Goal: Communication & Community: Participate in discussion

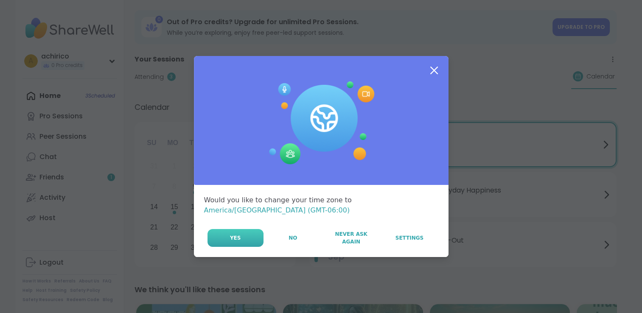
click at [247, 231] on button "Yes" at bounding box center [236, 238] width 56 height 18
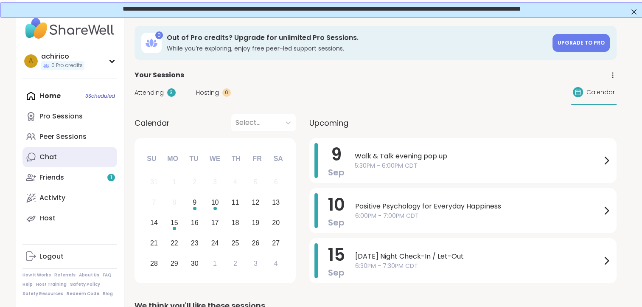
click at [61, 166] on link "Chat" at bounding box center [69, 157] width 95 height 20
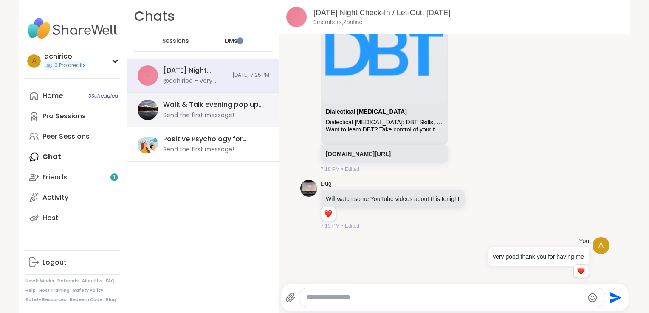
click at [205, 110] on div "Walk & Talk evening pop up, [DATE] Send the first message!" at bounding box center [213, 110] width 101 height 20
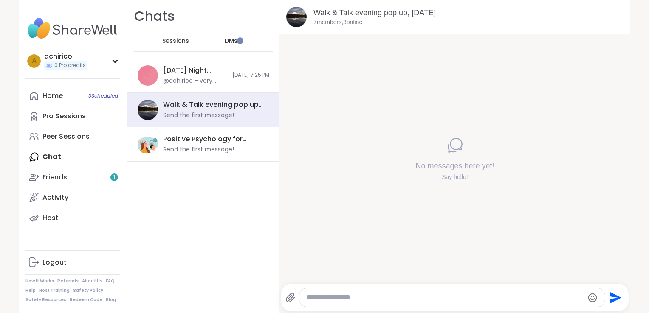
click at [225, 39] on span "DMs" at bounding box center [231, 41] width 13 height 8
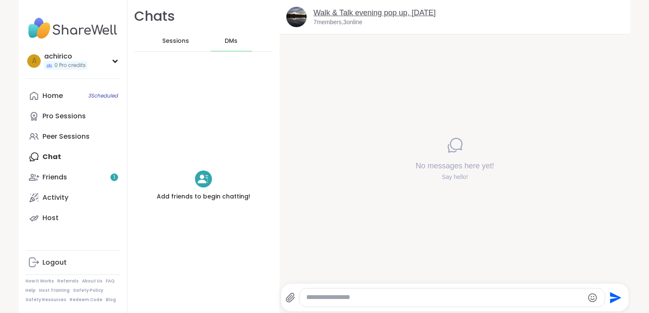
click at [335, 13] on link "Walk & Talk evening pop up, [DATE]" at bounding box center [374, 12] width 122 height 8
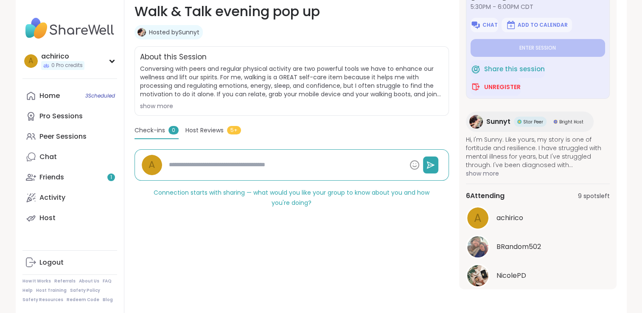
scroll to position [64, 0]
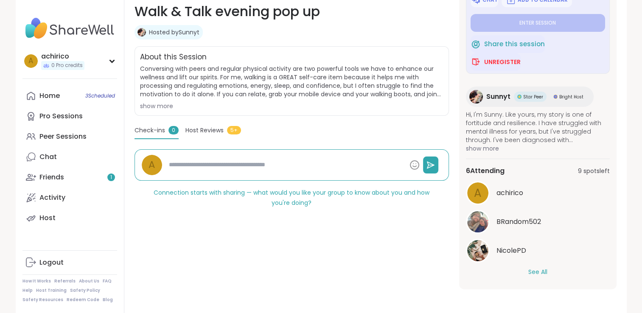
click at [537, 268] on button "See All" at bounding box center [537, 272] width 19 height 9
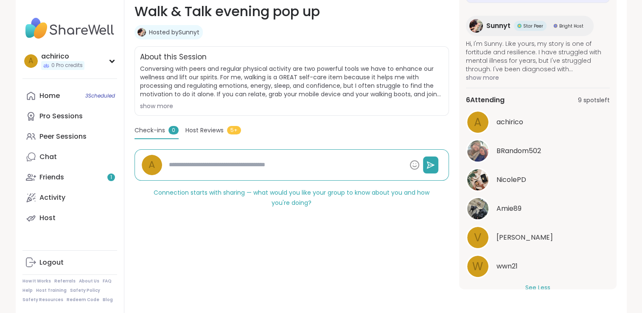
scroll to position [151, 0]
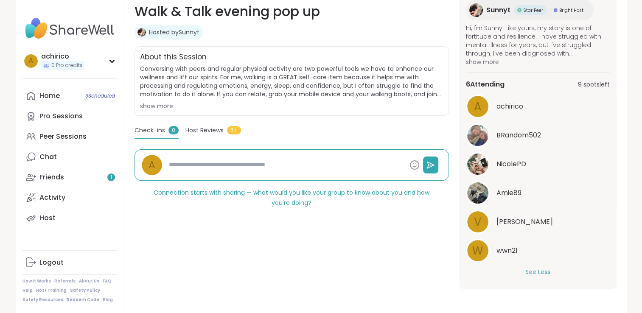
click at [360, 267] on div "Daily check-in | General mental health | Exercise Walk & Talk evening pop up Ho…" at bounding box center [292, 139] width 315 height 301
type textarea "*"
